Goal: Complete application form

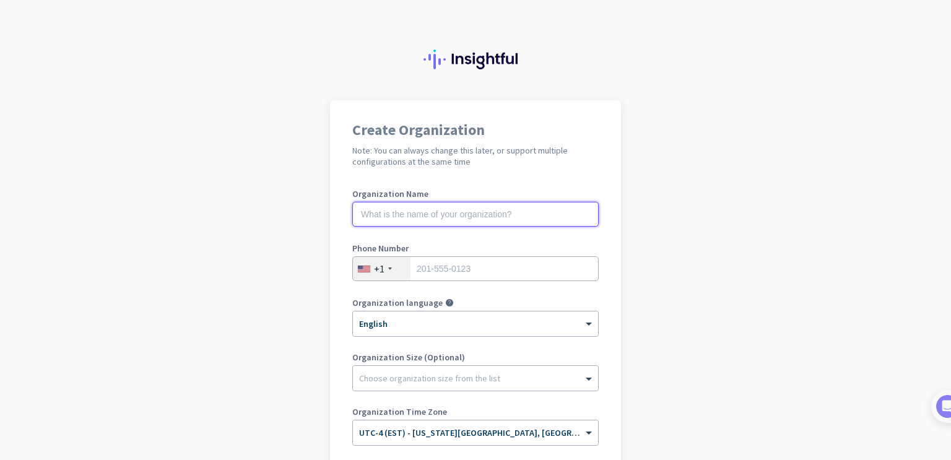
click at [437, 221] on input "text" at bounding box center [475, 214] width 246 height 25
click at [437, 220] on input "C" at bounding box center [475, 214] width 246 height 25
click at [447, 226] on input "Circle Logi" at bounding box center [475, 214] width 246 height 25
type input "Circle Logistics FW"
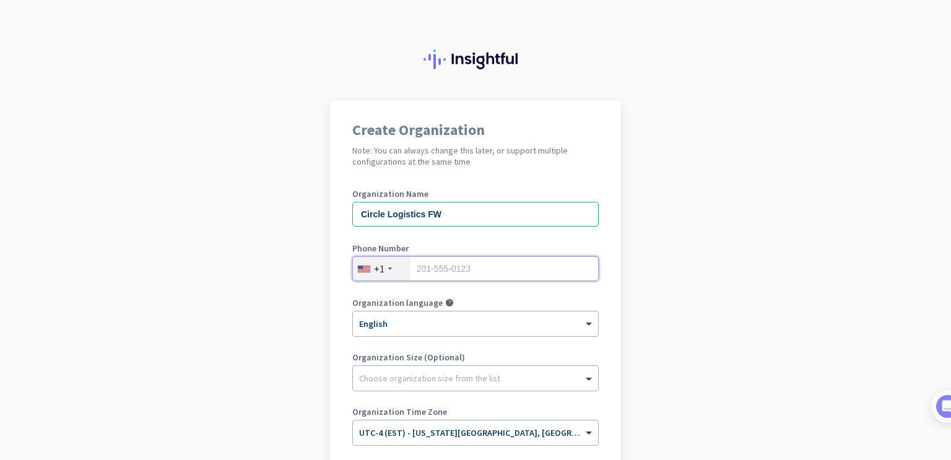
click at [432, 272] on input "tel" at bounding box center [475, 268] width 246 height 25
type input "[PHONE_NUMBER]"
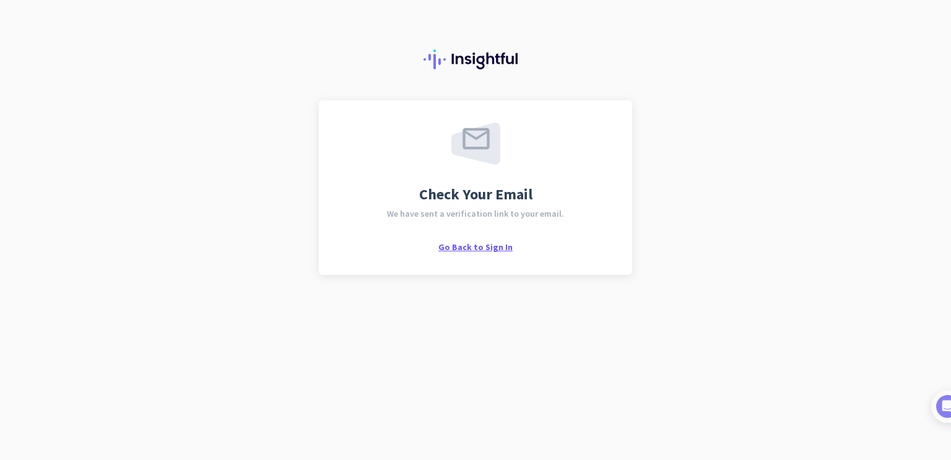
click at [474, 249] on span "Go Back to Sign In" at bounding box center [475, 246] width 74 height 11
